Goal: Task Accomplishment & Management: Use online tool/utility

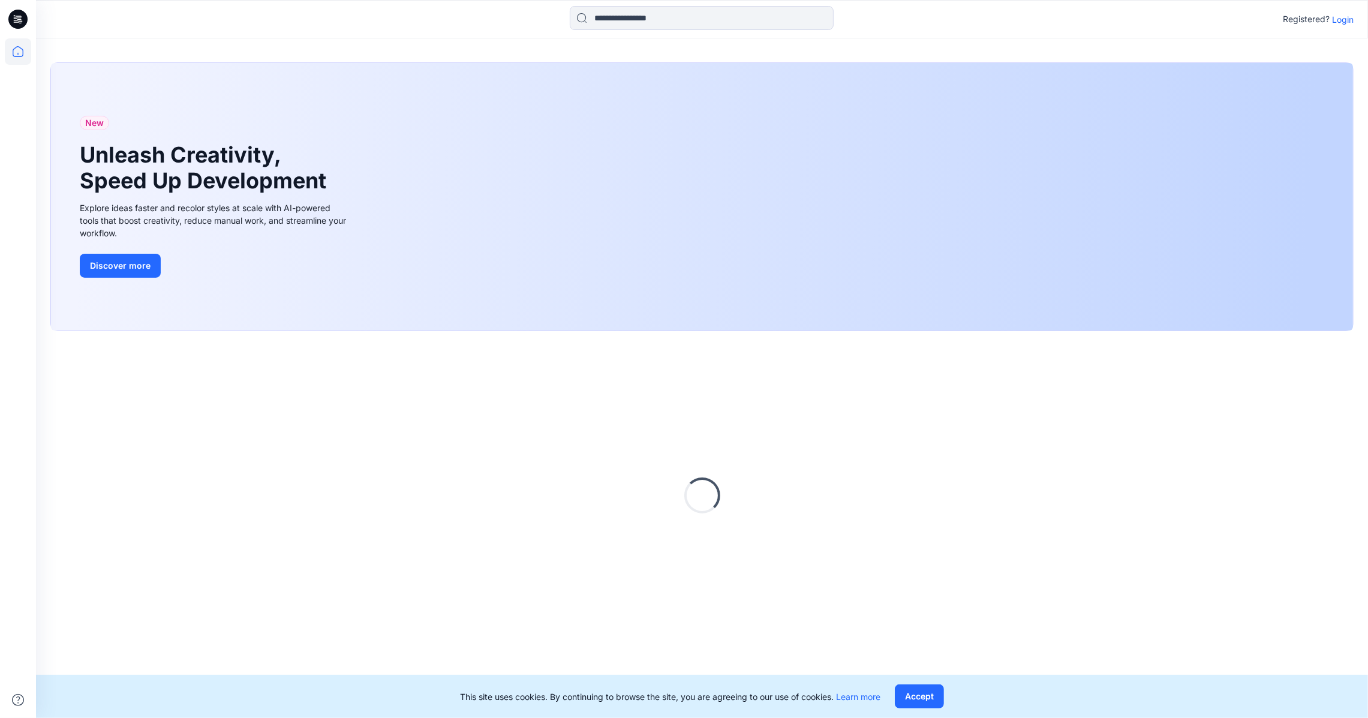
click at [1348, 15] on p "Login" at bounding box center [1343, 19] width 22 height 13
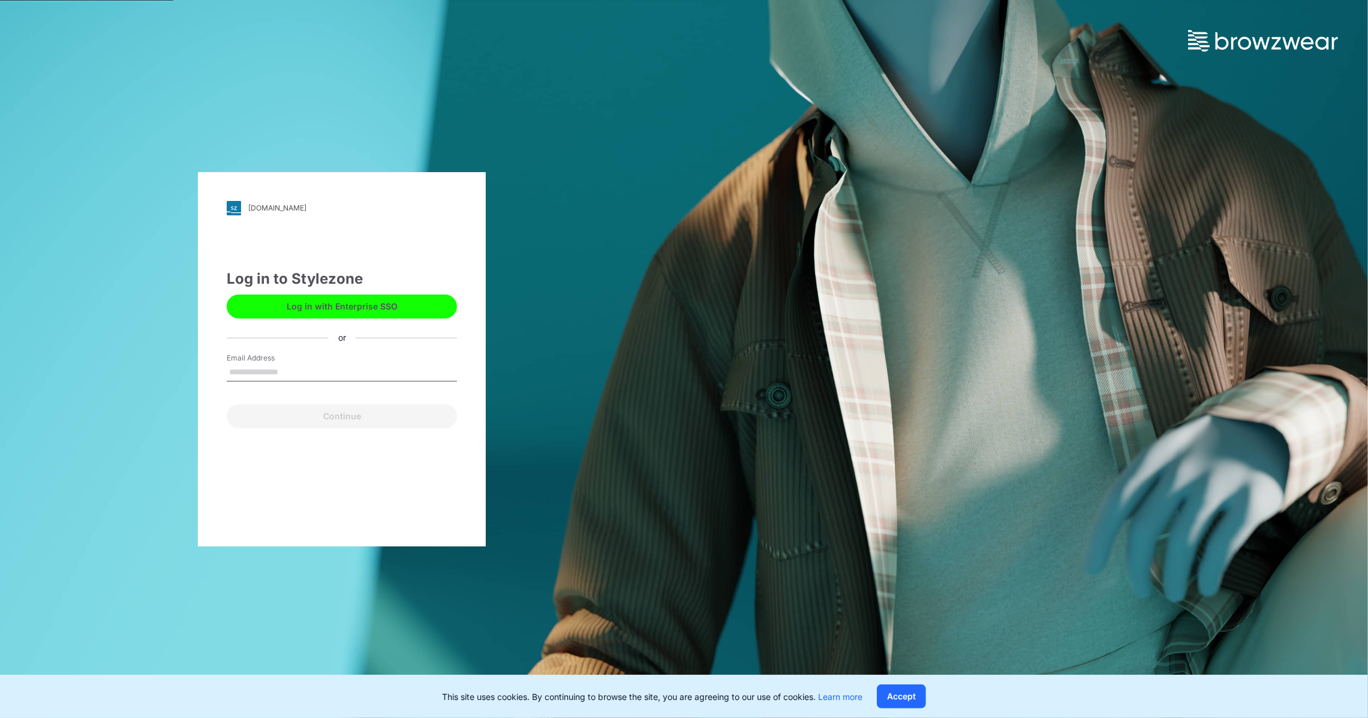
click at [358, 301] on button "Log in with Enterprise SSO" at bounding box center [342, 306] width 230 height 24
click at [369, 297] on button "Log in with Enterprise SSO" at bounding box center [342, 306] width 230 height 24
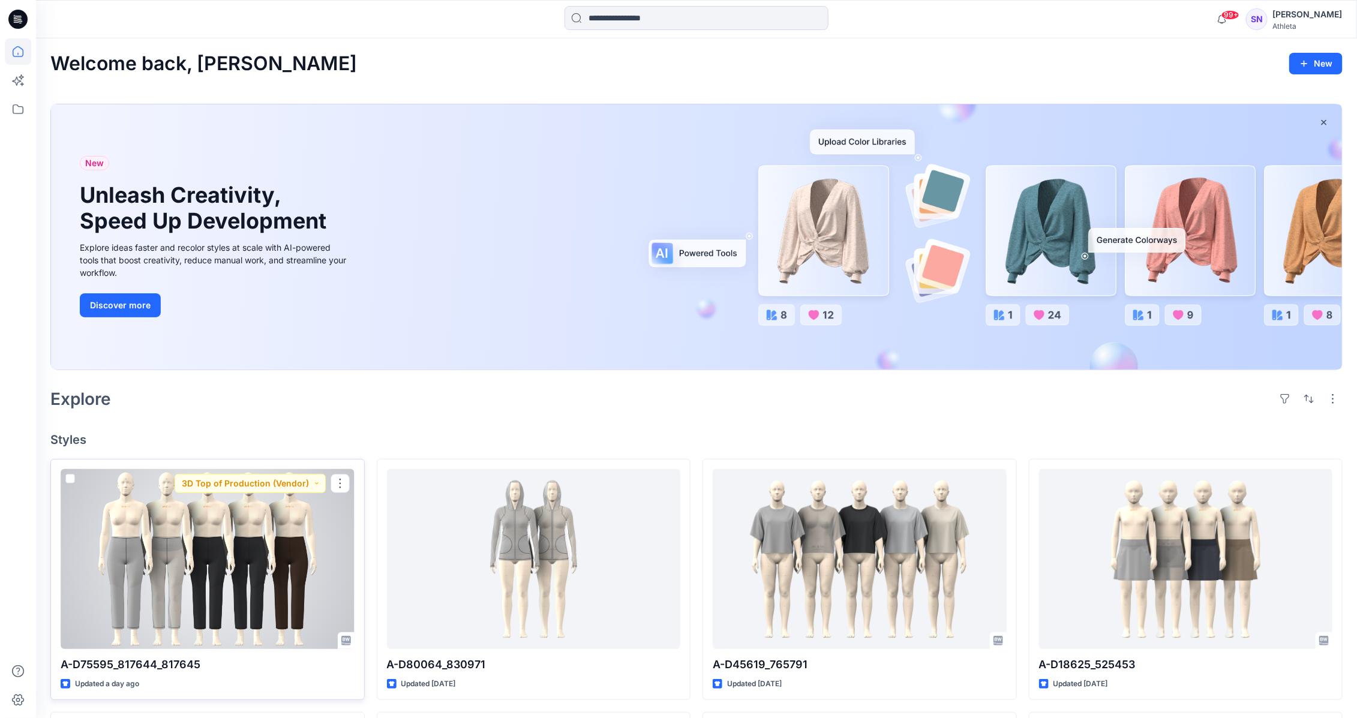
click at [214, 561] on div at bounding box center [208, 559] width 294 height 180
